Goal: Transaction & Acquisition: Subscribe to service/newsletter

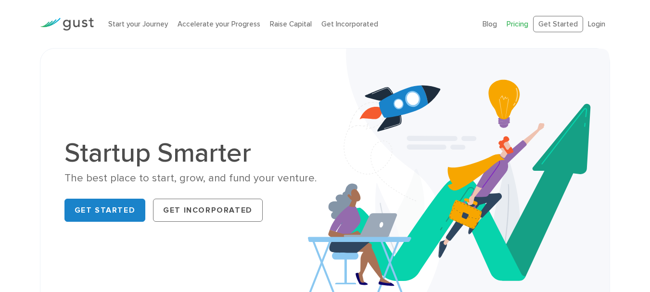
click at [518, 27] on link "Pricing" at bounding box center [518, 24] width 22 height 9
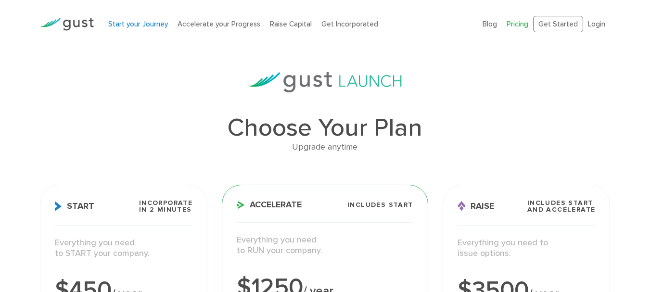
click at [137, 24] on link "Start your Journey" at bounding box center [138, 24] width 60 height 9
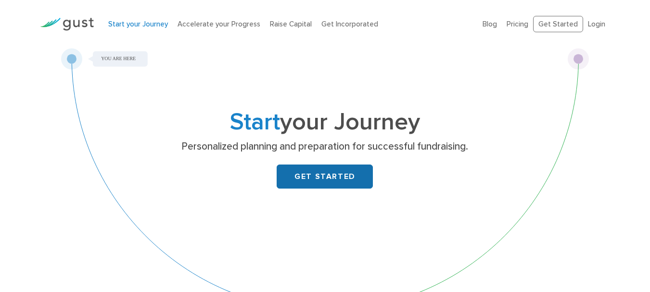
click at [328, 180] on link "GET STARTED" at bounding box center [325, 177] width 96 height 24
